Goal: Task Accomplishment & Management: Complete application form

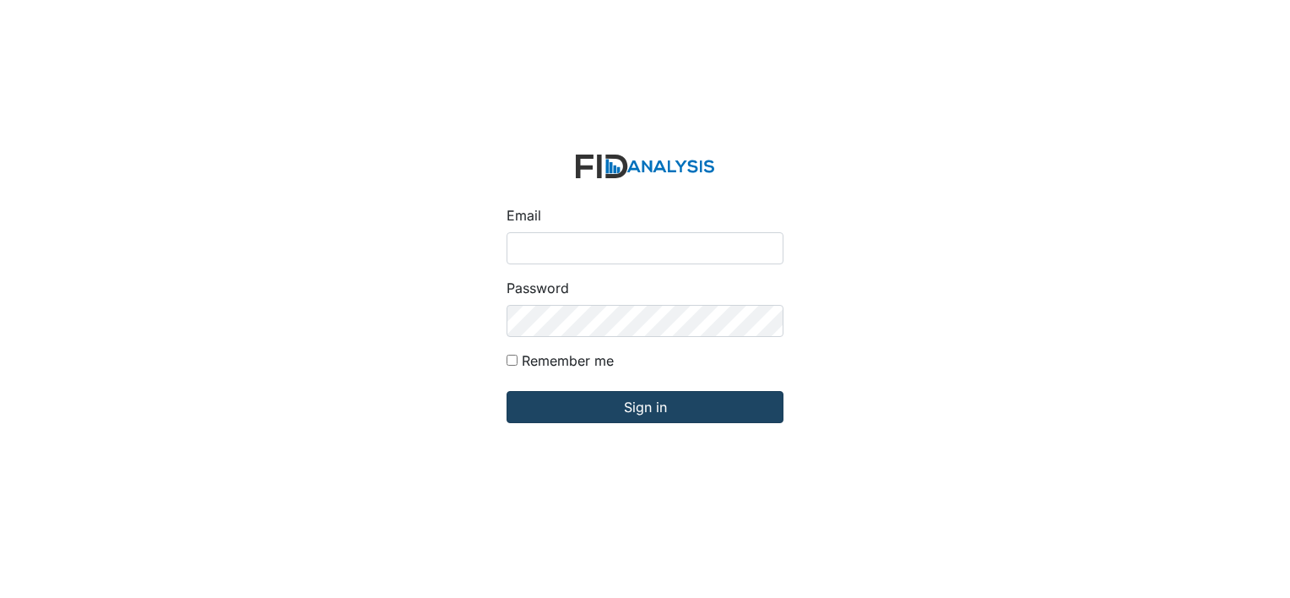
type input "[EMAIL_ADDRESS][DOMAIN_NAME]"
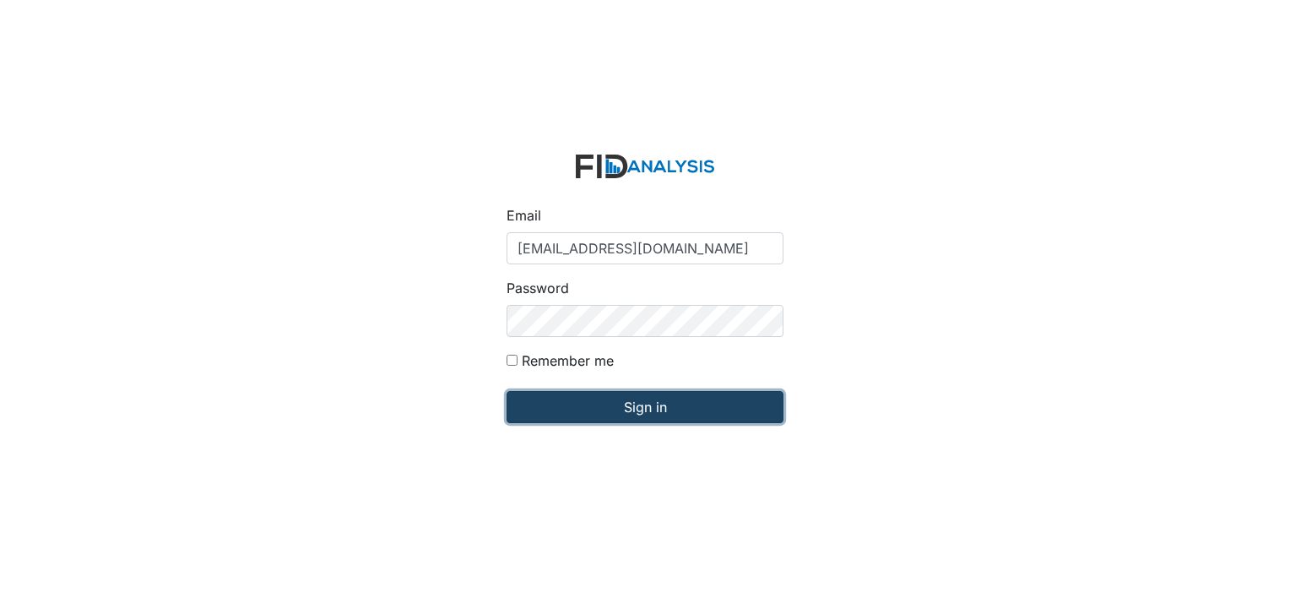
click at [639, 412] on input "Sign in" at bounding box center [644, 407] width 277 height 32
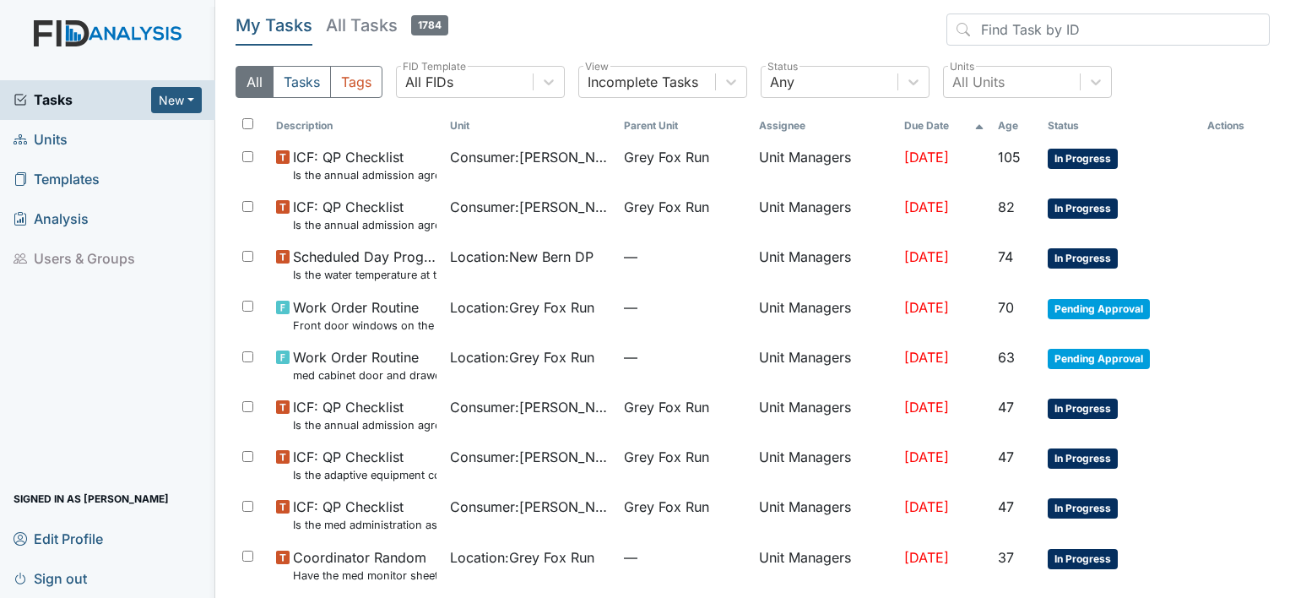
click at [53, 138] on span "Units" at bounding box center [41, 140] width 54 height 26
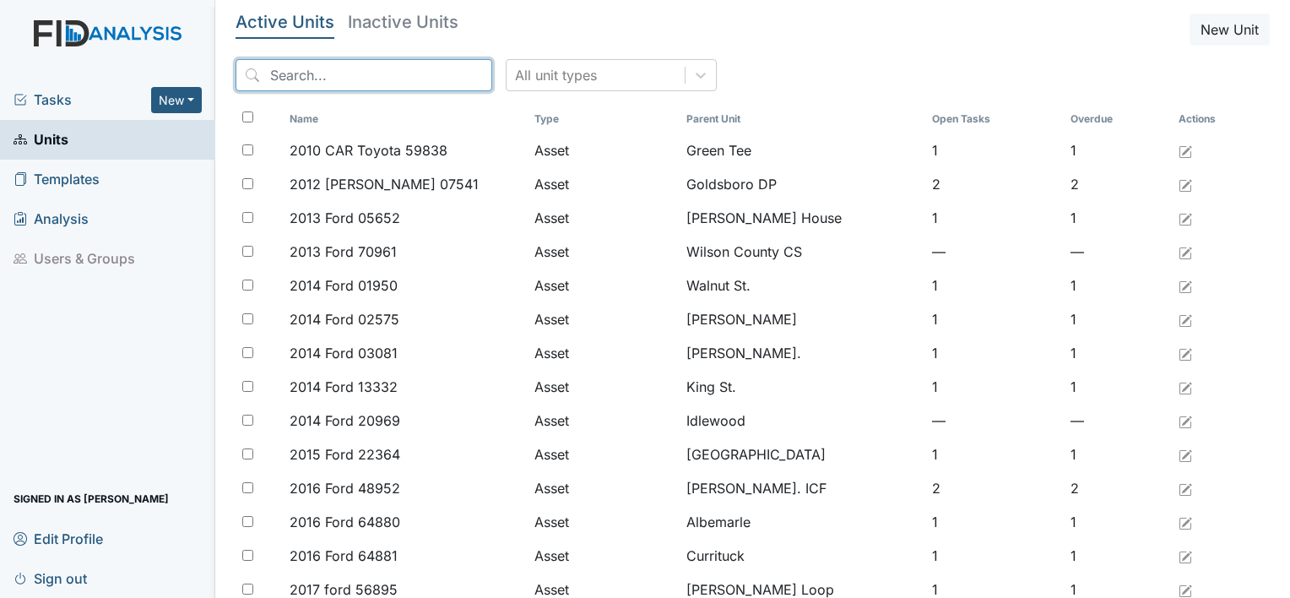
click at [365, 59] on input "search" at bounding box center [364, 75] width 257 height 32
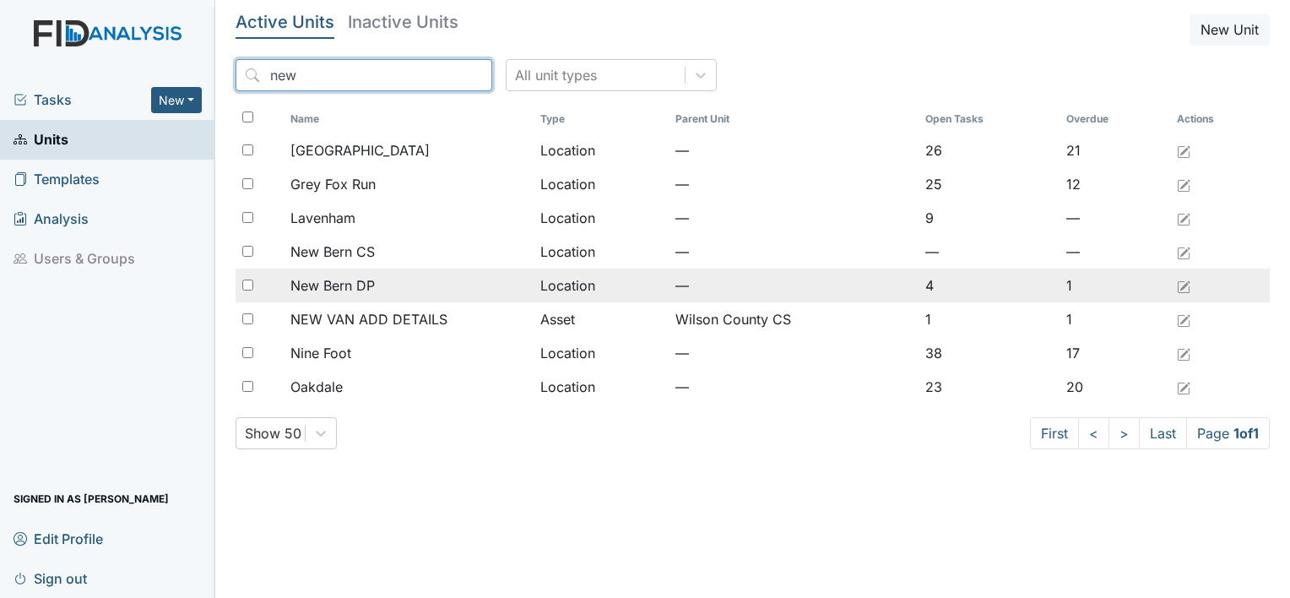
type input "new"
click at [345, 282] on span "New Bern DP" at bounding box center [332, 285] width 84 height 20
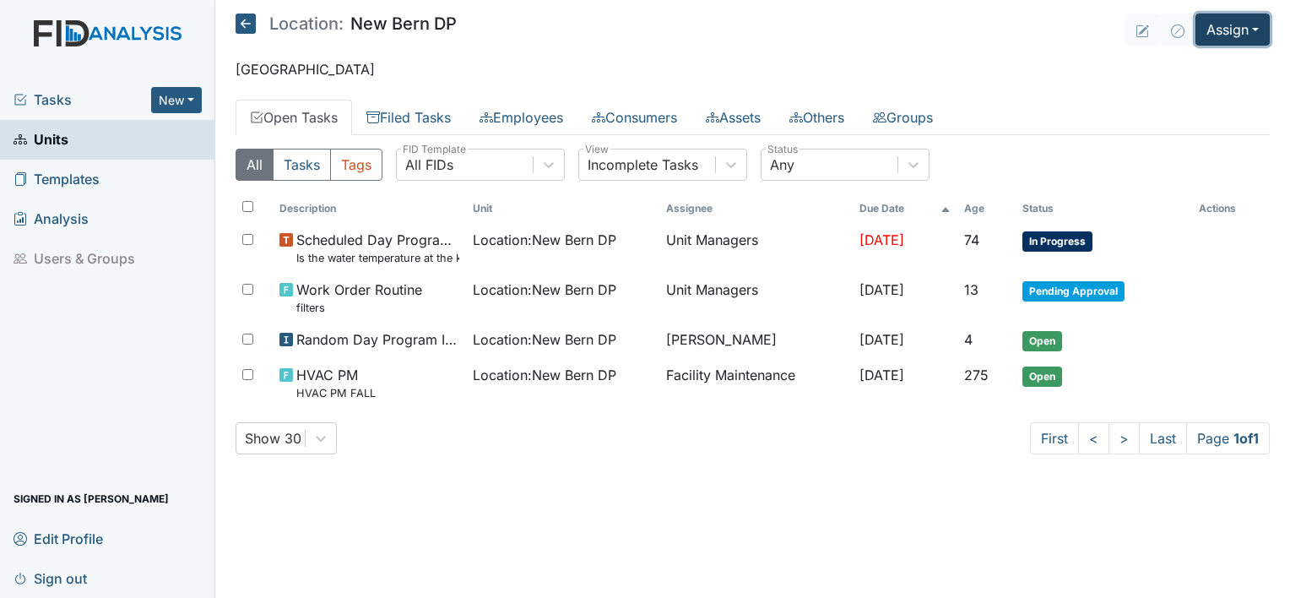
click at [1256, 24] on button "Assign" at bounding box center [1232, 30] width 74 height 32
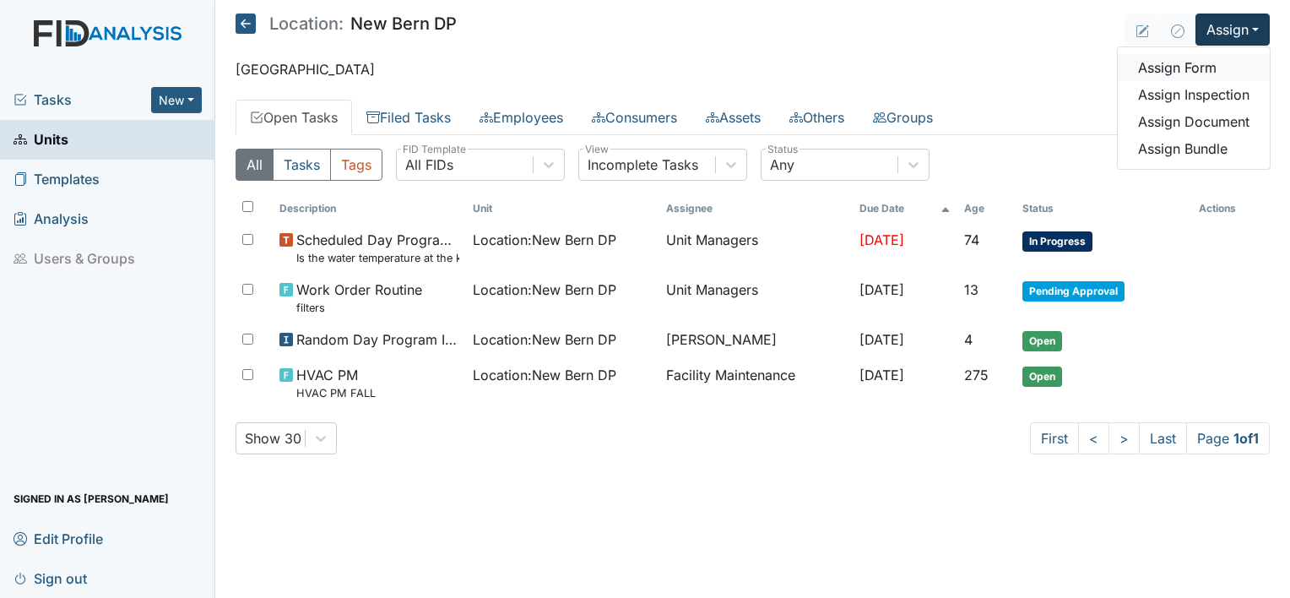
click at [1212, 64] on link "Assign Form" at bounding box center [1194, 67] width 152 height 27
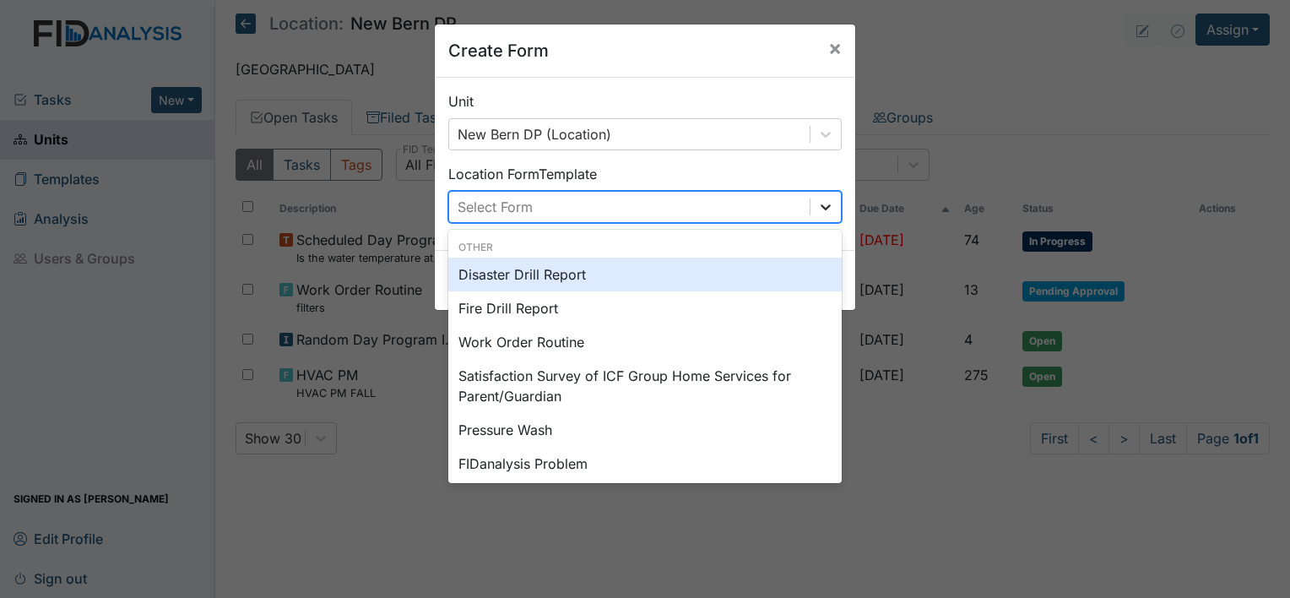
click at [817, 209] on icon at bounding box center [825, 206] width 17 height 17
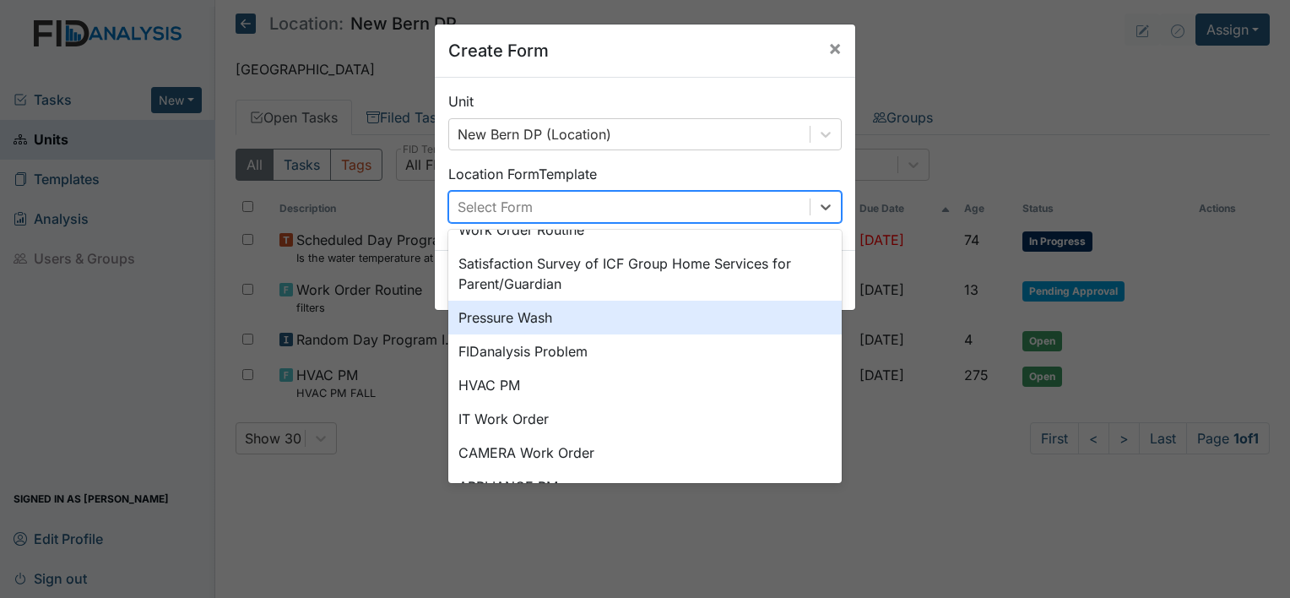
scroll to position [146, 0]
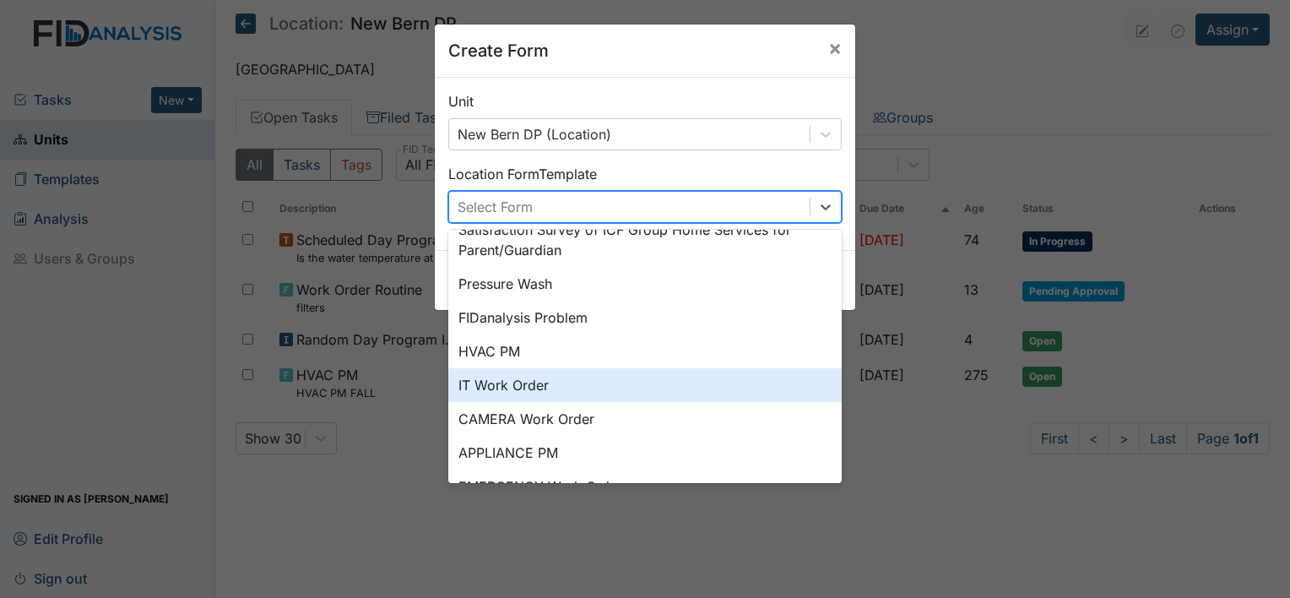
click at [569, 392] on div "IT Work Order" at bounding box center [644, 385] width 393 height 34
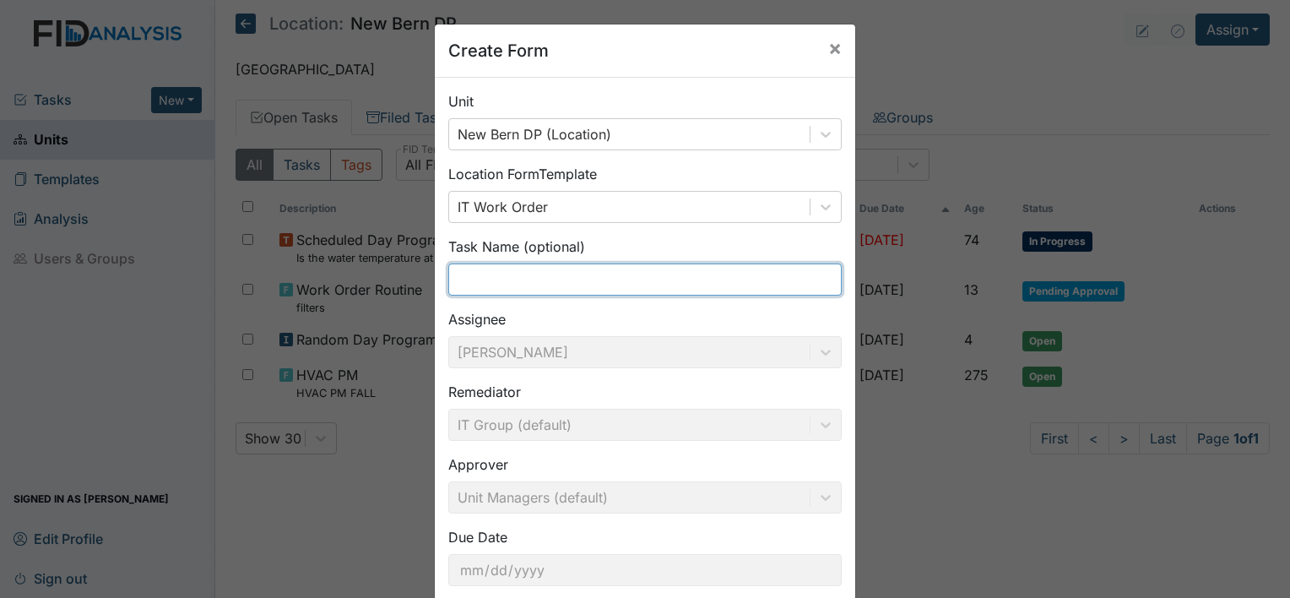
click at [601, 283] on input "text" at bounding box center [644, 279] width 393 height 32
type input "c"
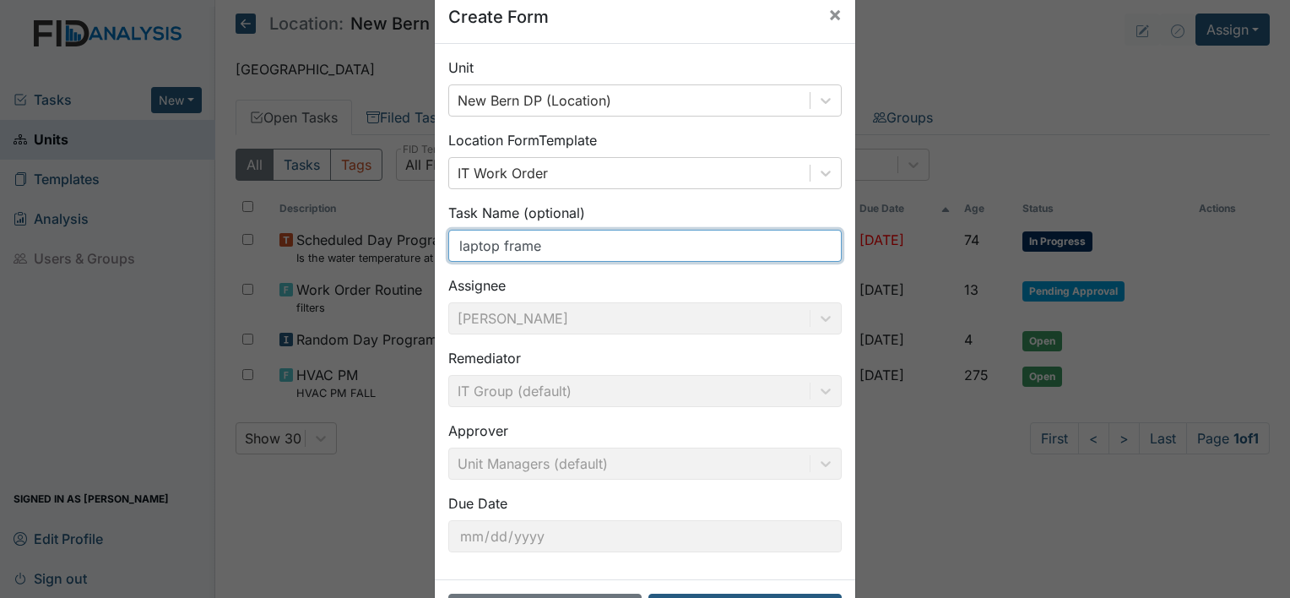
scroll to position [98, 0]
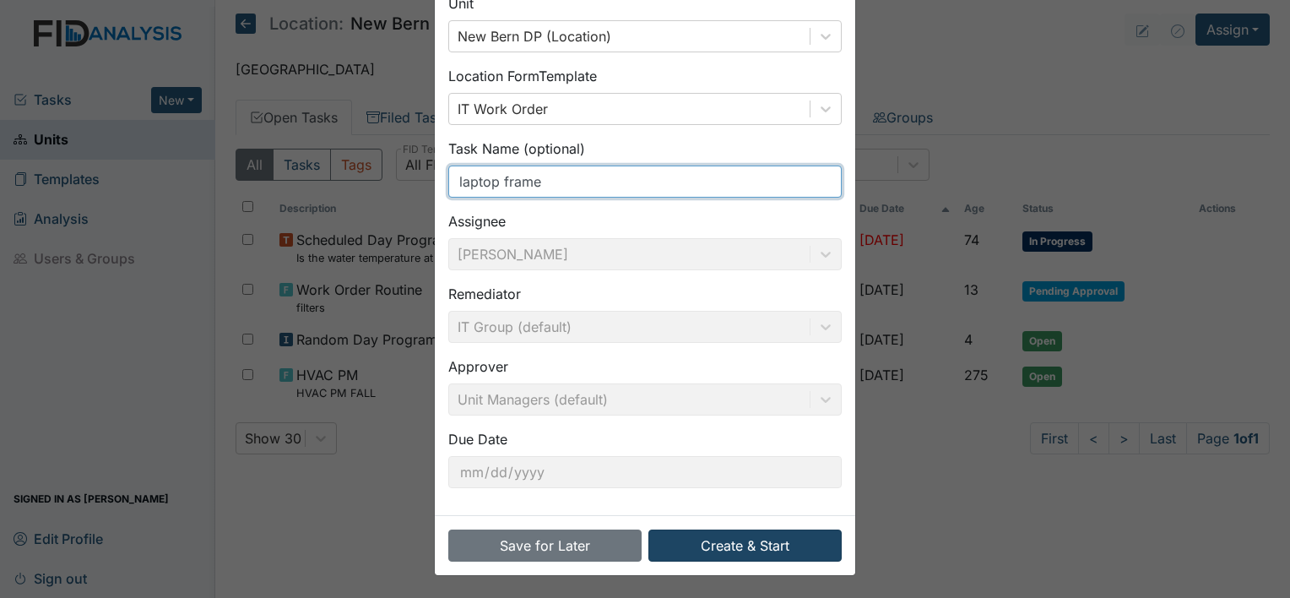
type input "laptop frame"
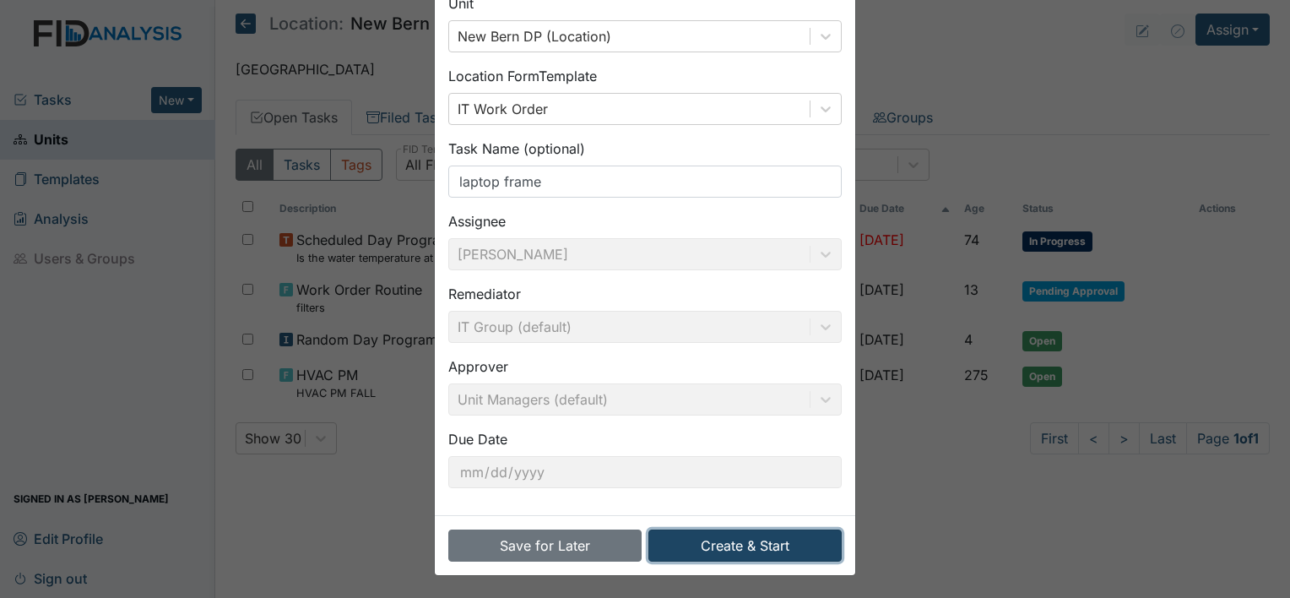
click at [702, 539] on button "Create & Start" at bounding box center [744, 545] width 193 height 32
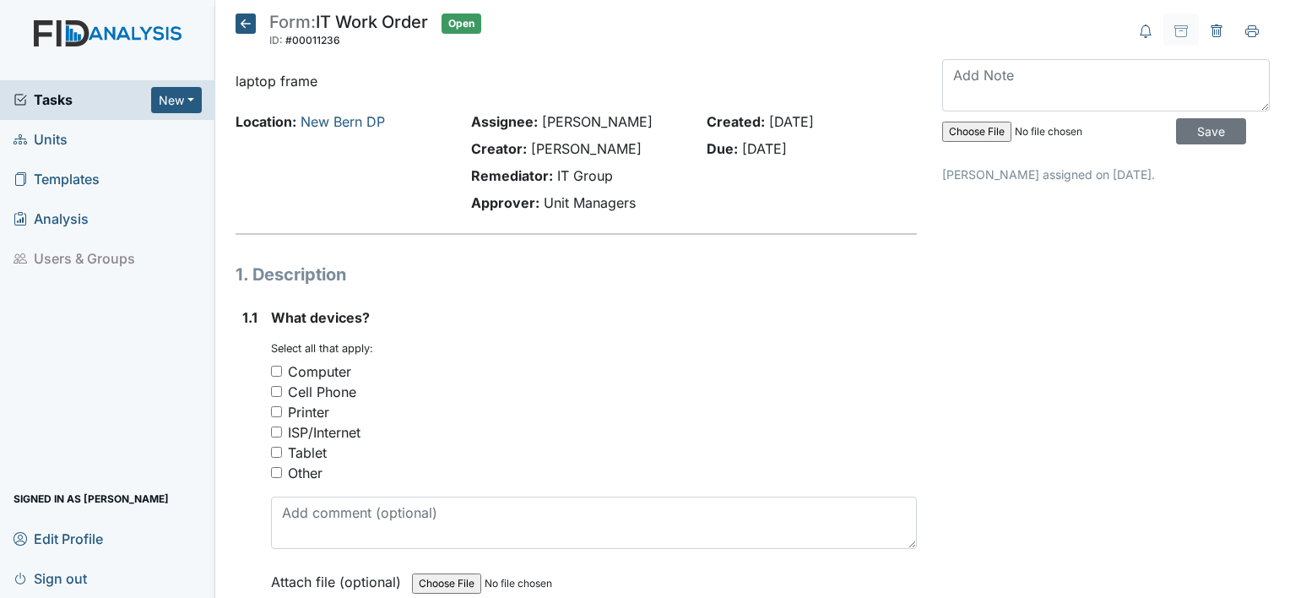
click at [279, 368] on input "Computer" at bounding box center [276, 371] width 11 height 11
checkbox input "true"
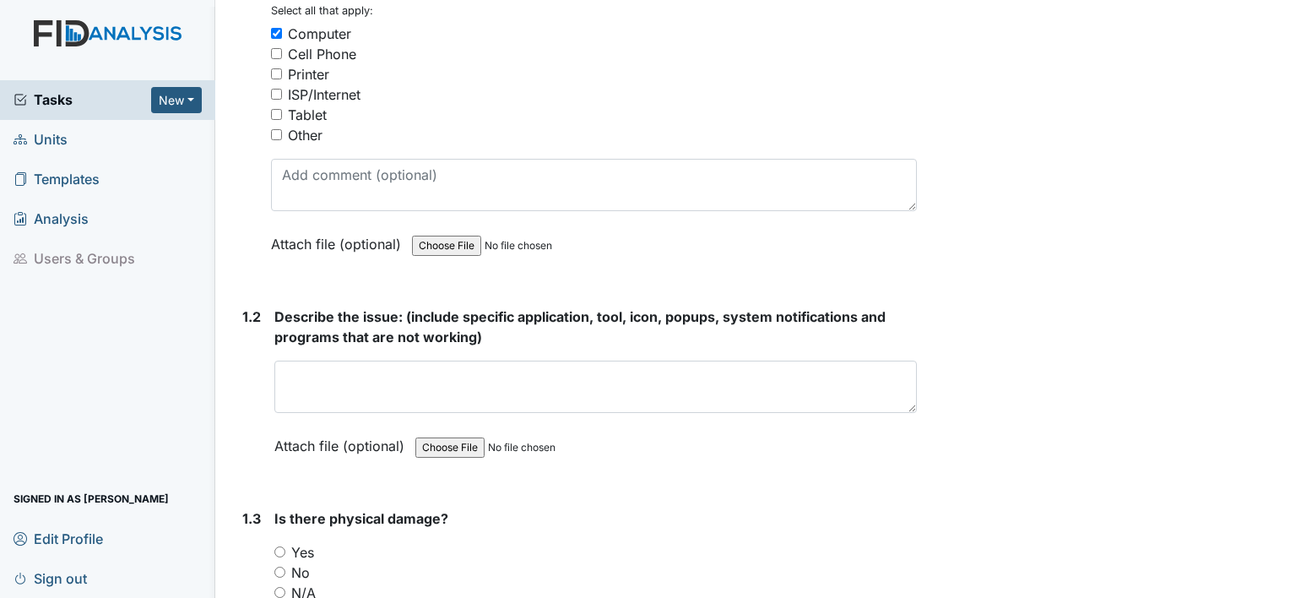
scroll to position [393, 0]
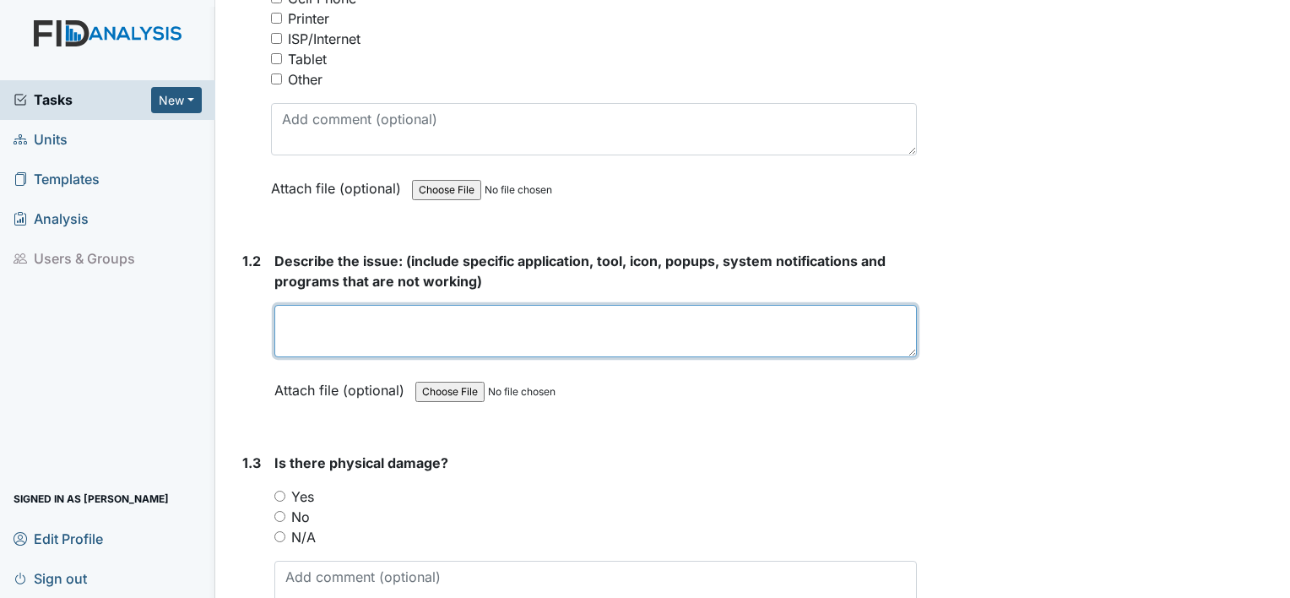
click at [355, 320] on textarea at bounding box center [595, 331] width 642 height 52
type textarea "frame around laptop monitor is pulled away again"
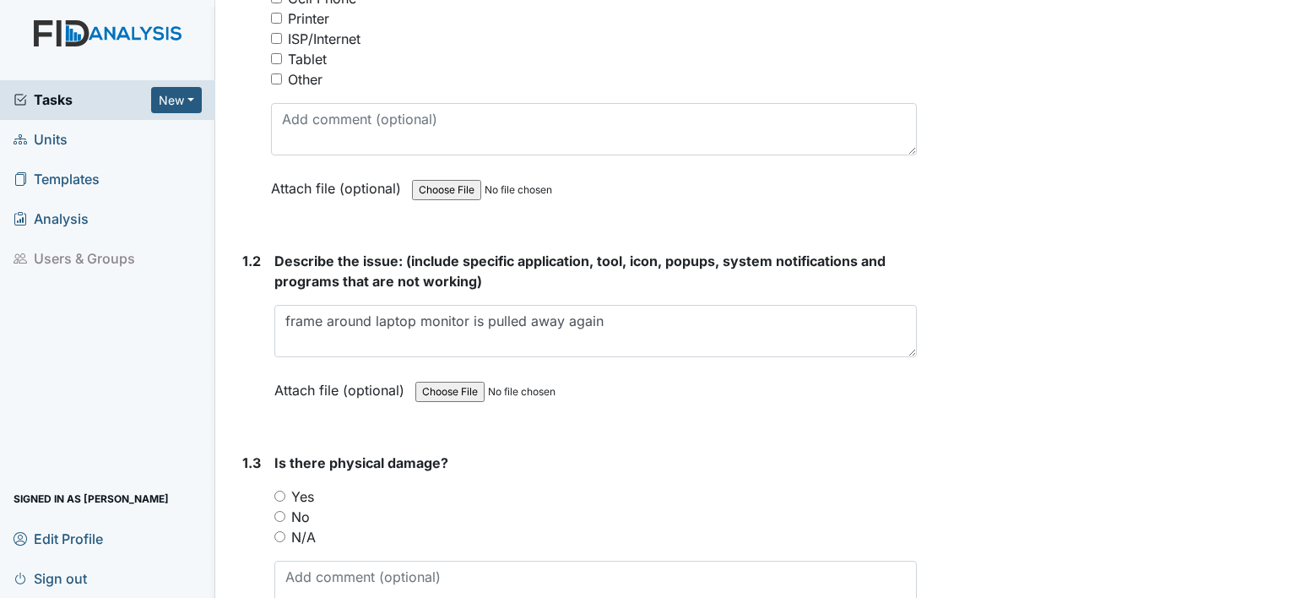
click at [284, 492] on input "Yes" at bounding box center [279, 495] width 11 height 11
radio input "true"
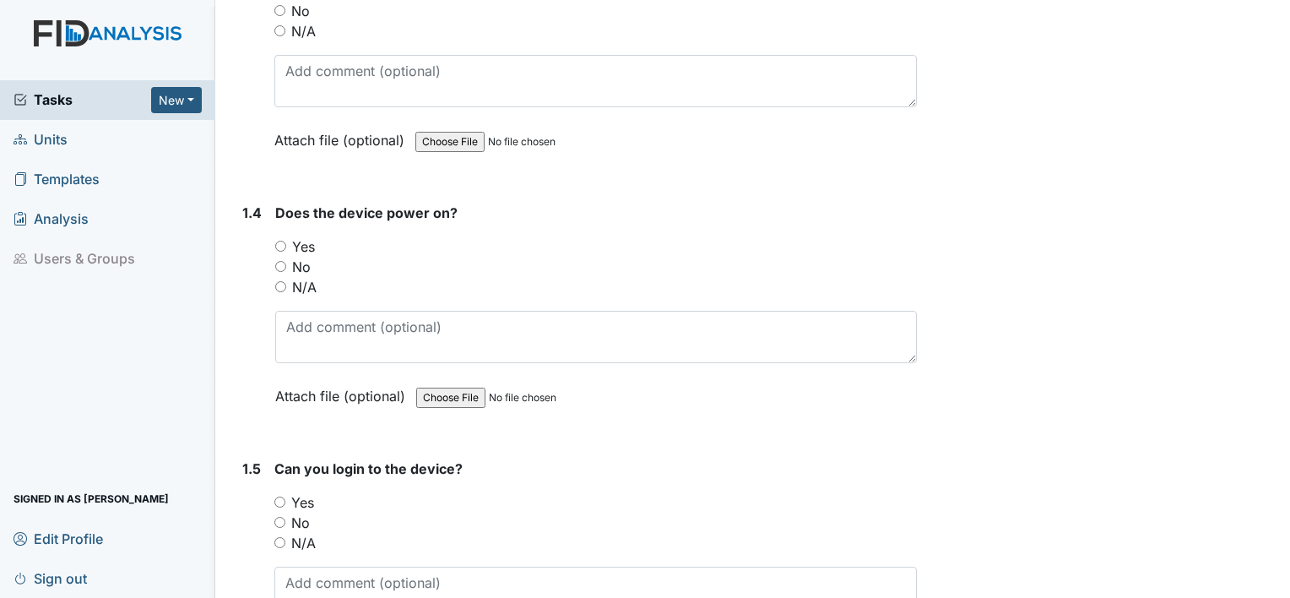
scroll to position [933, 0]
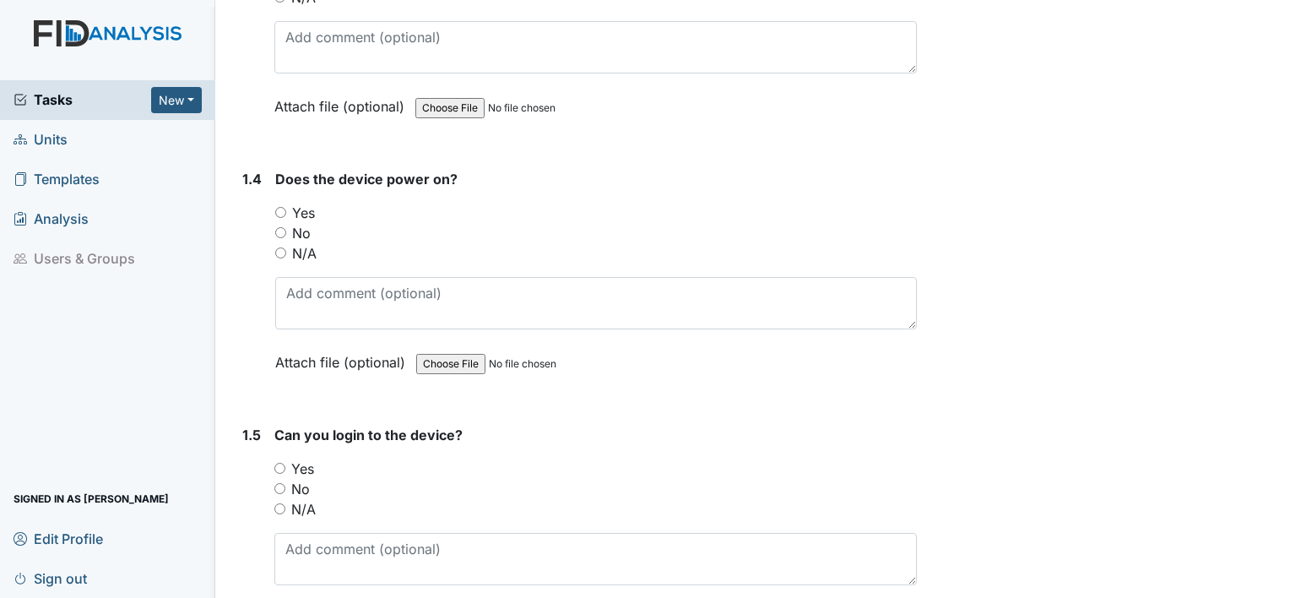
click at [276, 208] on input "Yes" at bounding box center [280, 212] width 11 height 11
radio input "true"
click at [278, 465] on input "Yes" at bounding box center [279, 468] width 11 height 11
radio input "true"
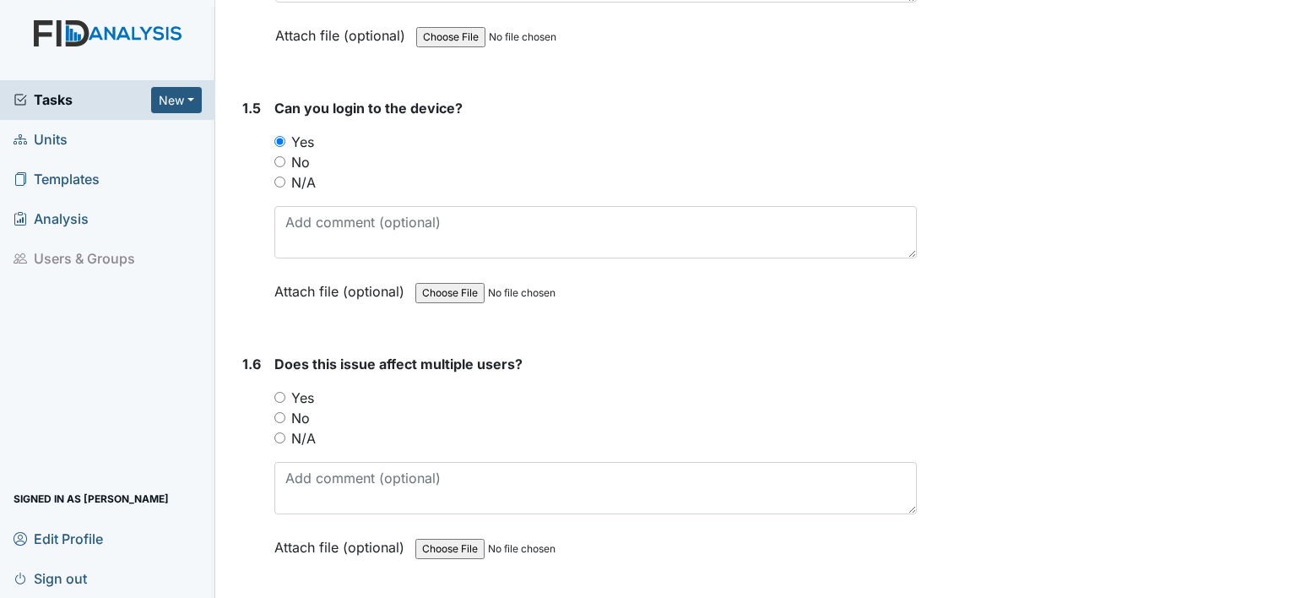
scroll to position [1311, 0]
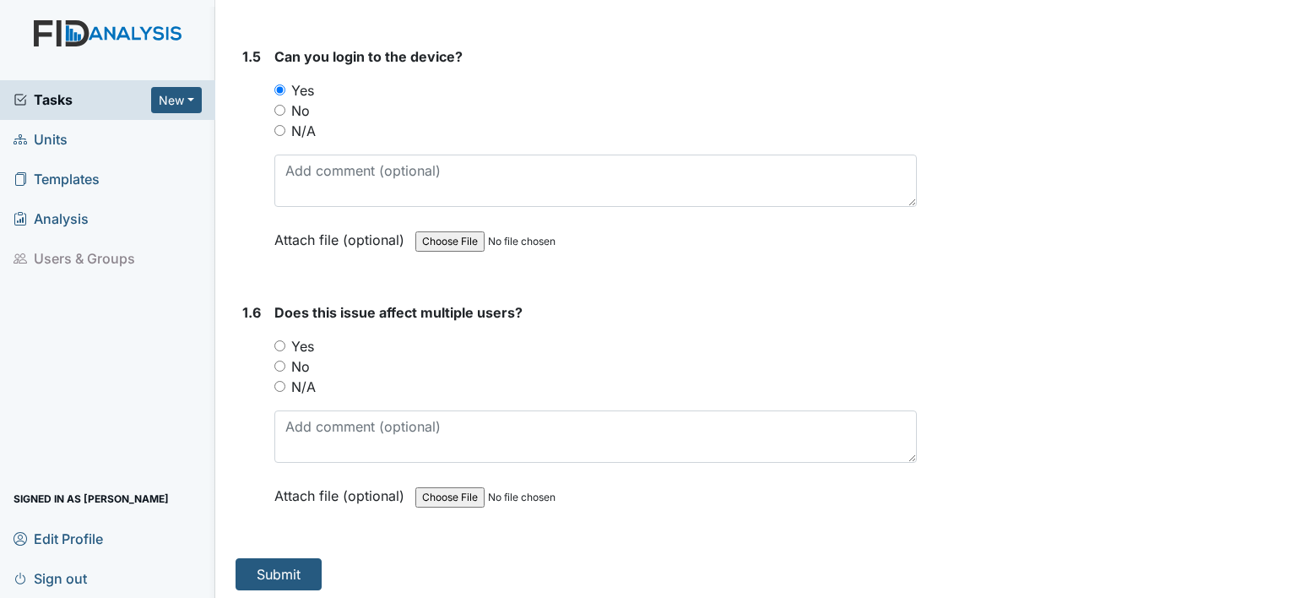
click at [279, 360] on input "No" at bounding box center [279, 365] width 11 height 11
radio input "true"
click at [277, 571] on button "Submit" at bounding box center [279, 574] width 86 height 32
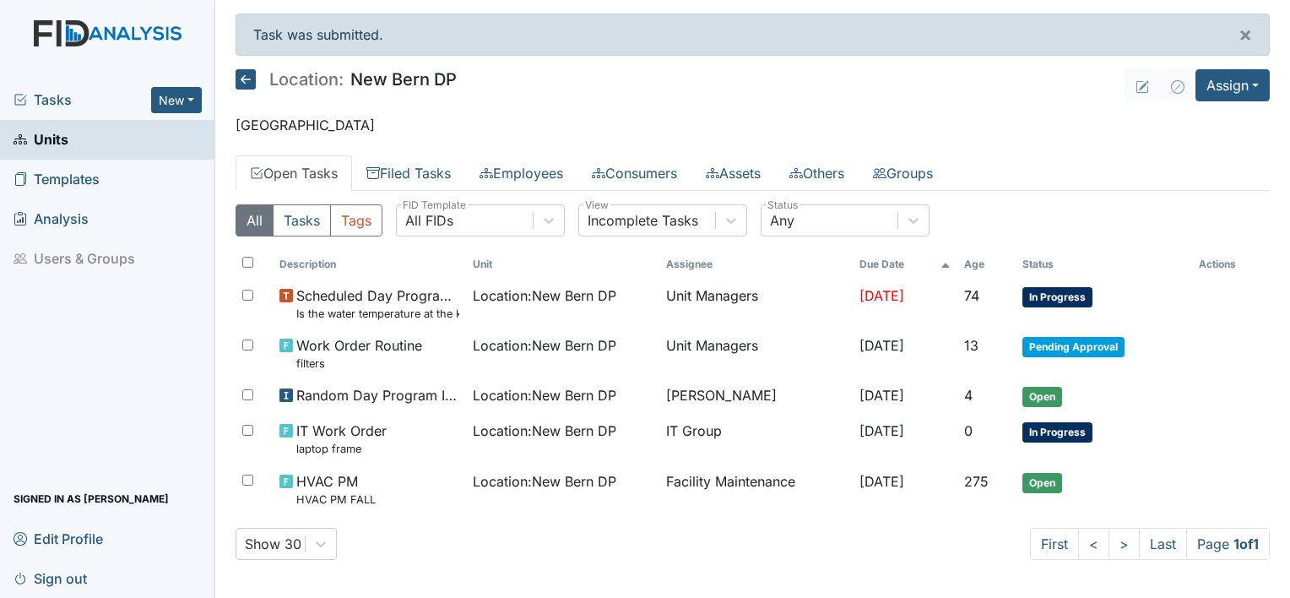
click at [61, 576] on span "Sign out" at bounding box center [50, 578] width 73 height 26
